Goal: Information Seeking & Learning: Compare options

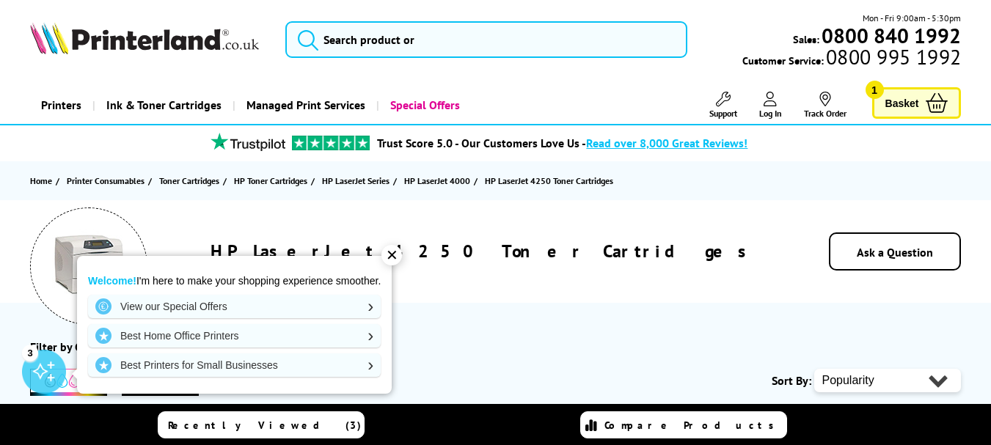
click at [398, 258] on div "✕" at bounding box center [392, 255] width 21 height 21
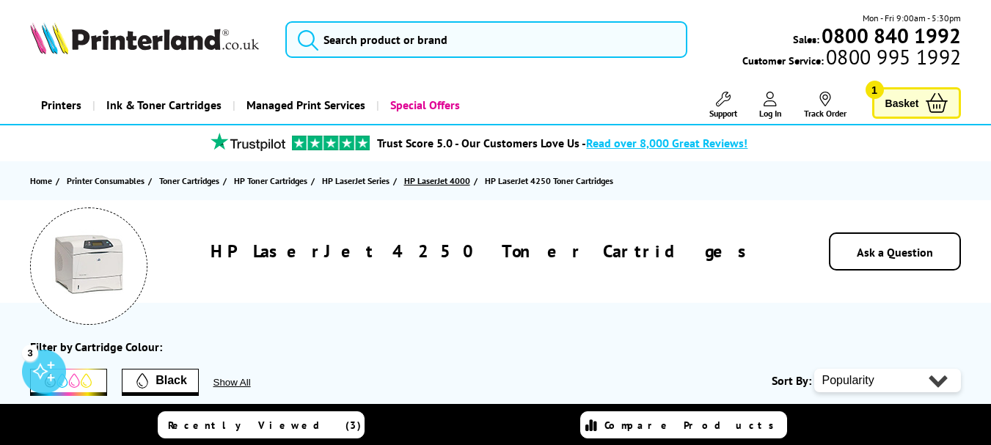
click at [457, 183] on span "HP LaserJet 4000" at bounding box center [437, 180] width 66 height 15
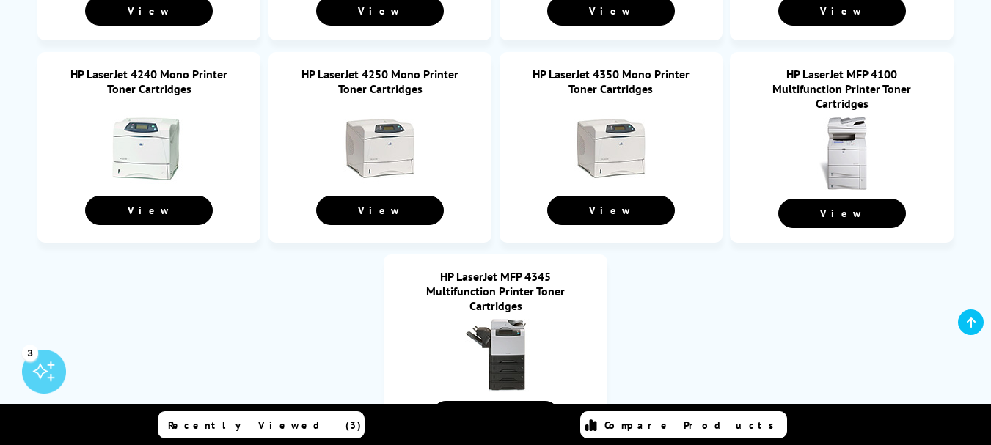
scroll to position [809, 0]
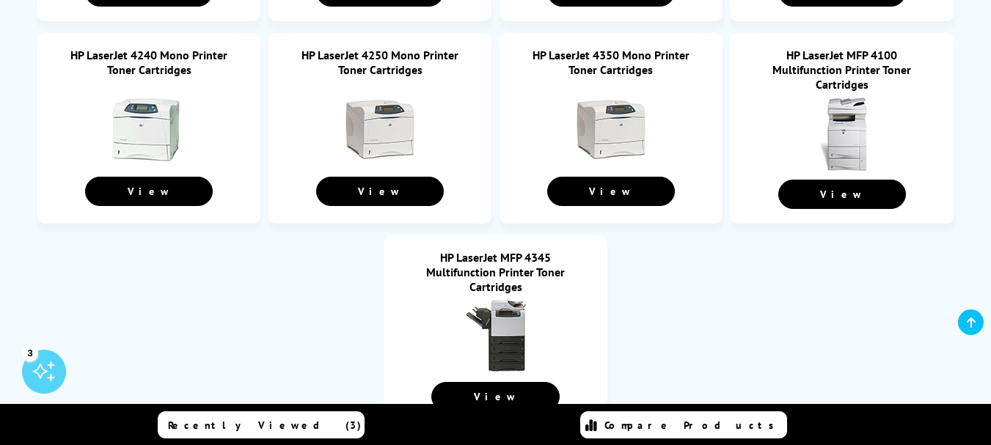
click at [991, 187] on html "Call us Free on 0800 840 1992 Mon-Fri 9:00 - 17:30 Mon - Fri 9:00am - 5:30pm Sa…" at bounding box center [495, 276] width 991 height 2170
click at [396, 121] on img at bounding box center [379, 131] width 73 height 73
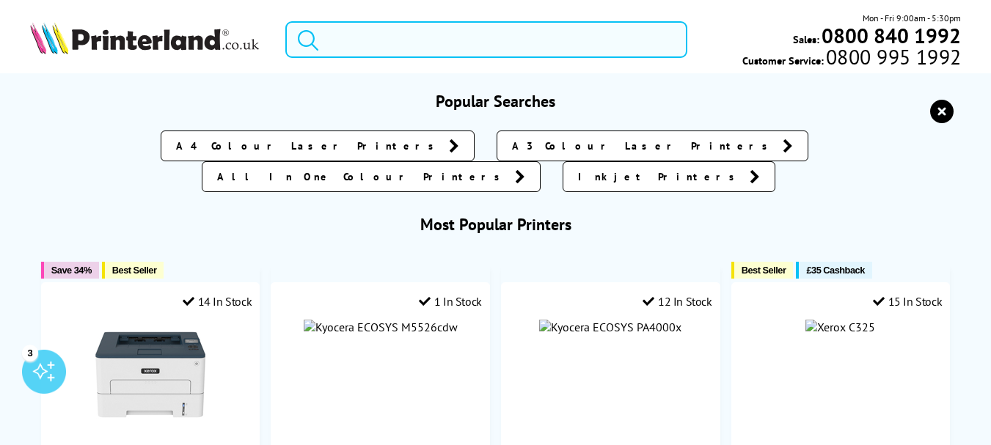
click at [384, 44] on input "search" at bounding box center [486, 39] width 402 height 37
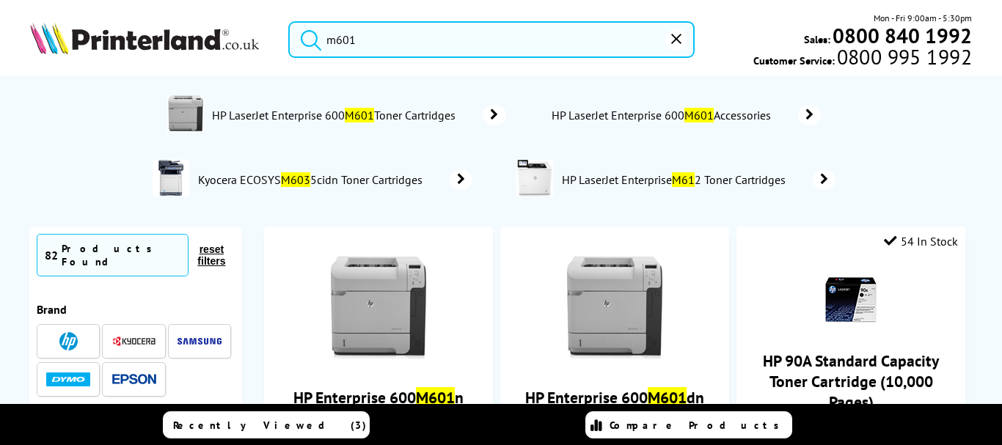
scroll to position [113, 0]
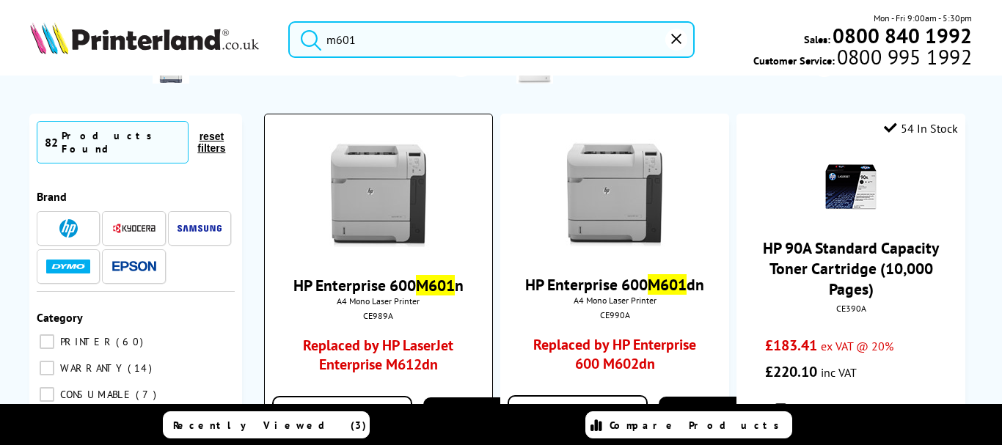
type input "m601"
click at [396, 355] on link "Replaced by HP LaserJet Enterprise M612dn" at bounding box center [379, 358] width 170 height 45
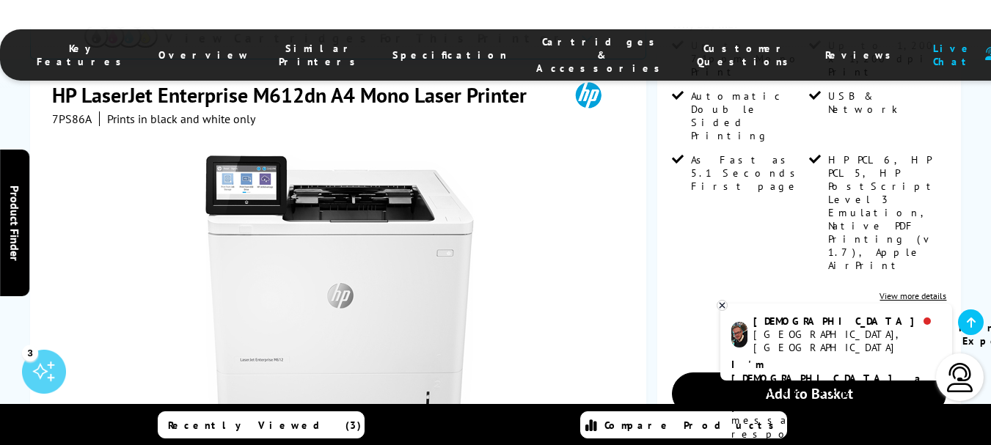
scroll to position [396, 0]
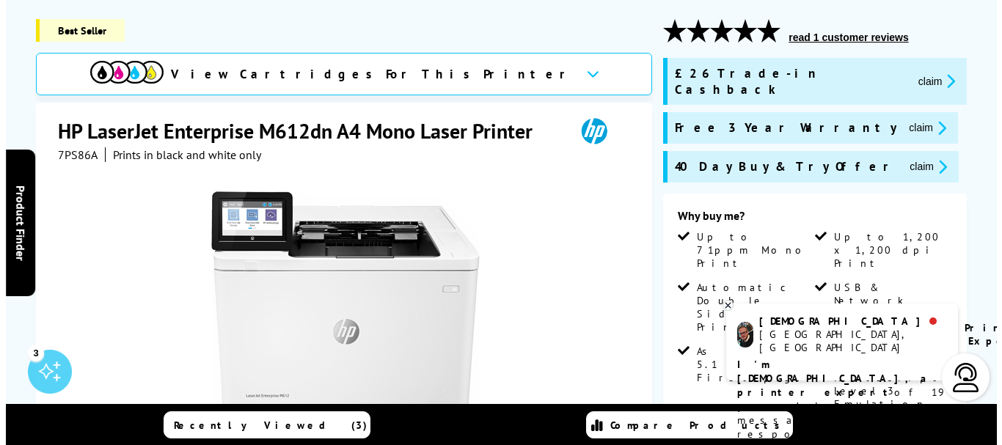
scroll to position [0, 0]
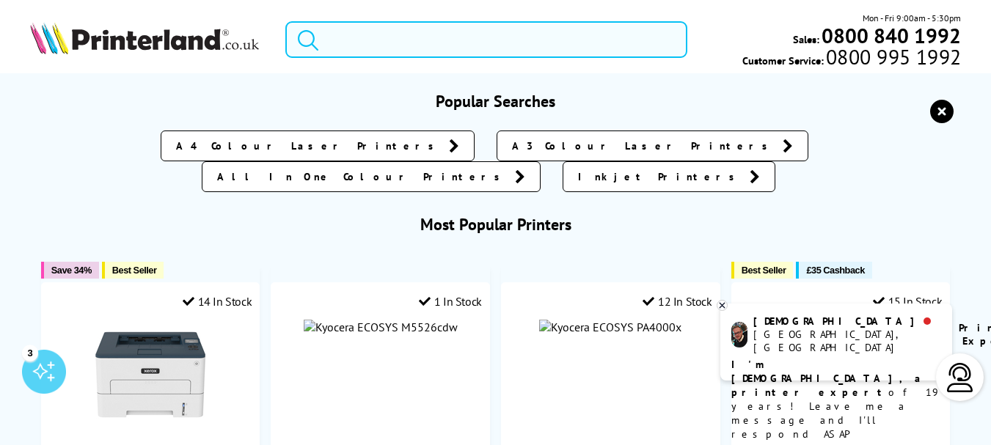
click at [326, 43] on form at bounding box center [486, 39] width 402 height 37
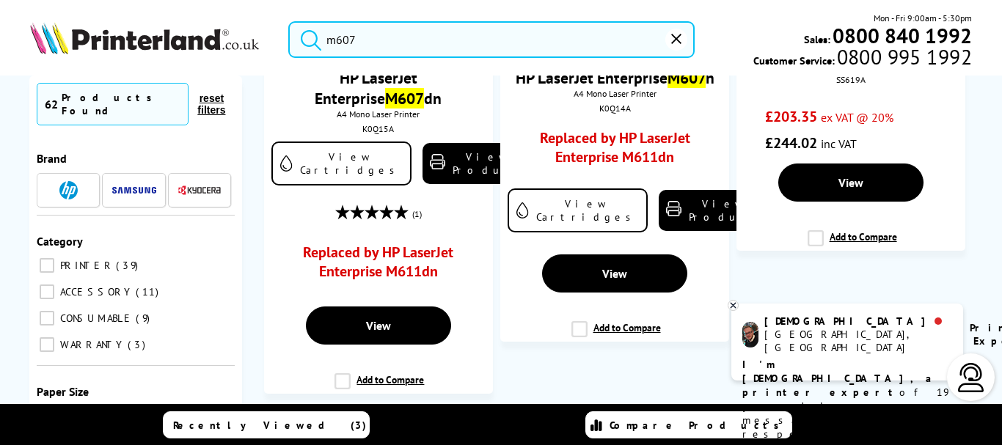
scroll to position [256, 0]
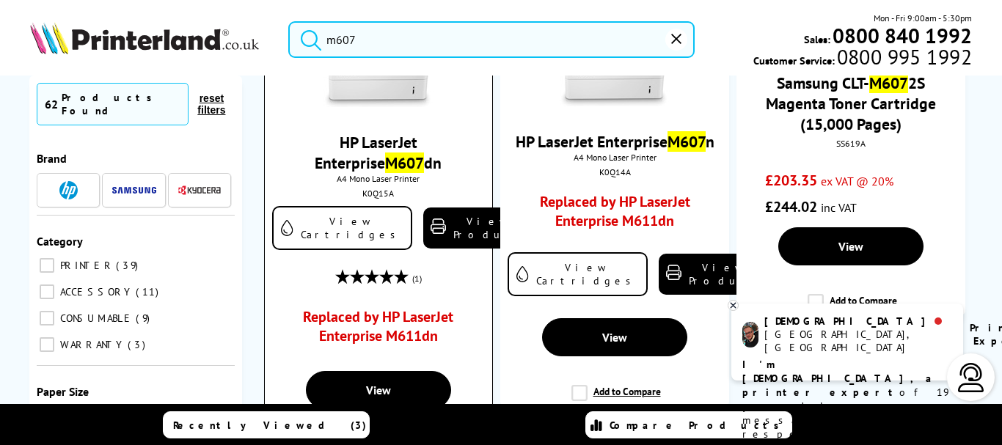
type input "m607"
click at [379, 330] on link "Replaced by HP LaserJet Enterprise M611dn" at bounding box center [379, 329] width 170 height 45
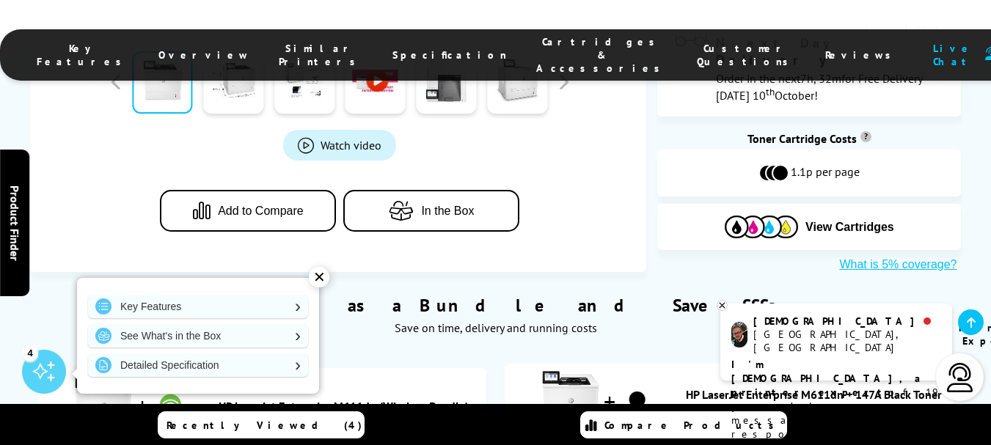
scroll to position [976, 0]
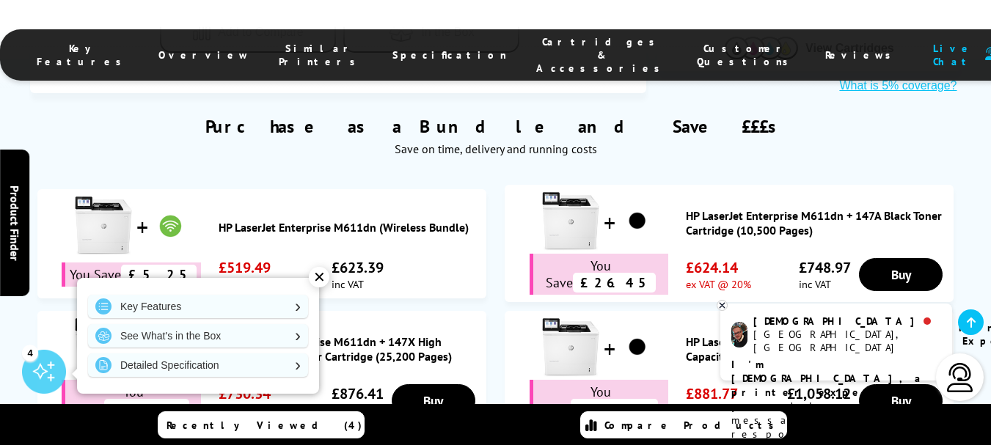
click at [723, 309] on icon at bounding box center [723, 305] width 10 height 11
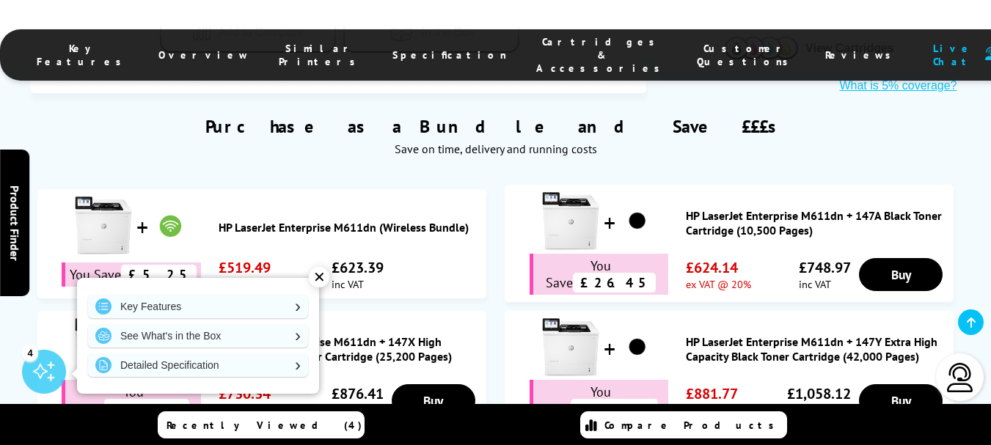
click at [310, 278] on div "✕" at bounding box center [319, 277] width 21 height 21
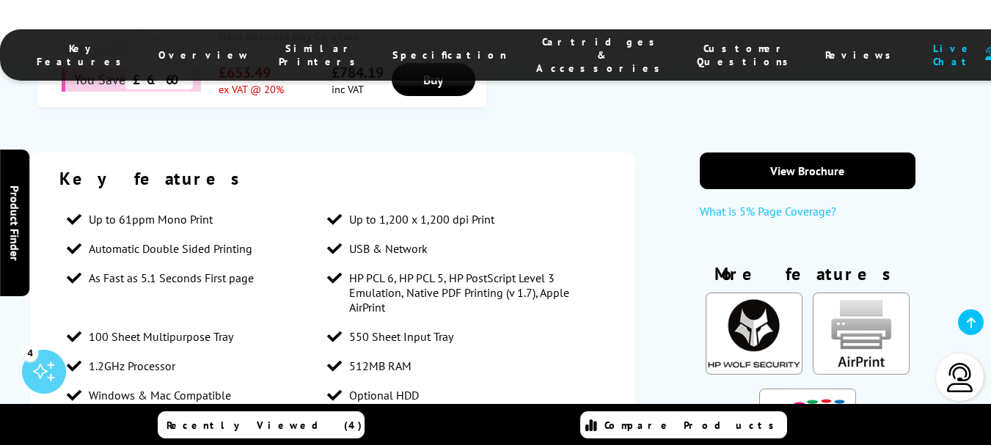
scroll to position [3631, 0]
